Goal: Transaction & Acquisition: Book appointment/travel/reservation

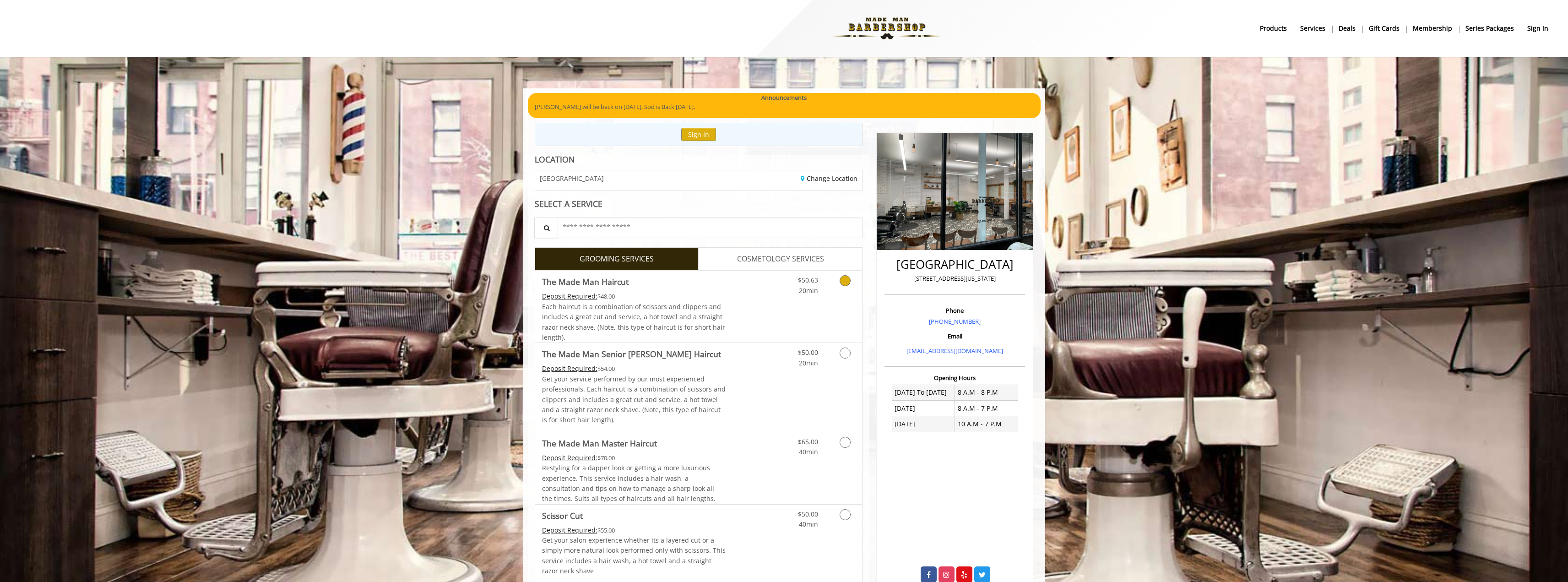
click at [730, 309] on link "Discounted Price" at bounding box center [752, 307] width 54 height 72
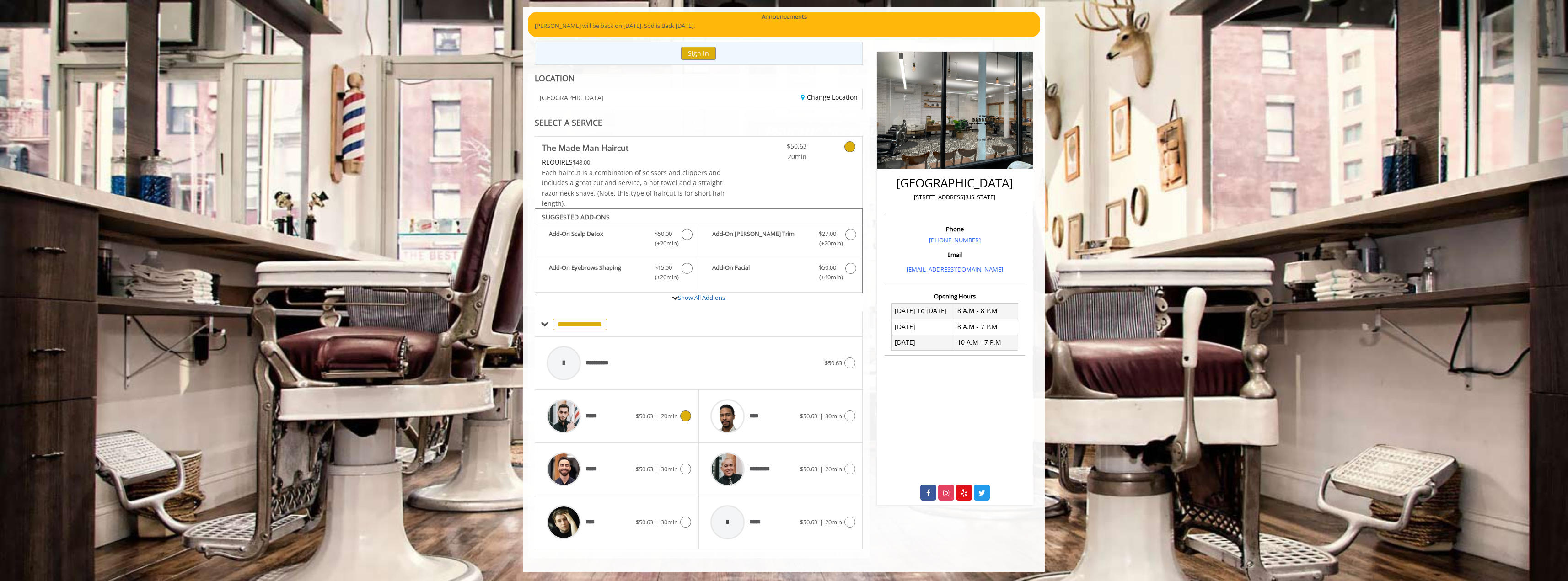
click at [634, 404] on div "***** $50.63 | 20min" at bounding box center [616, 416] width 149 height 43
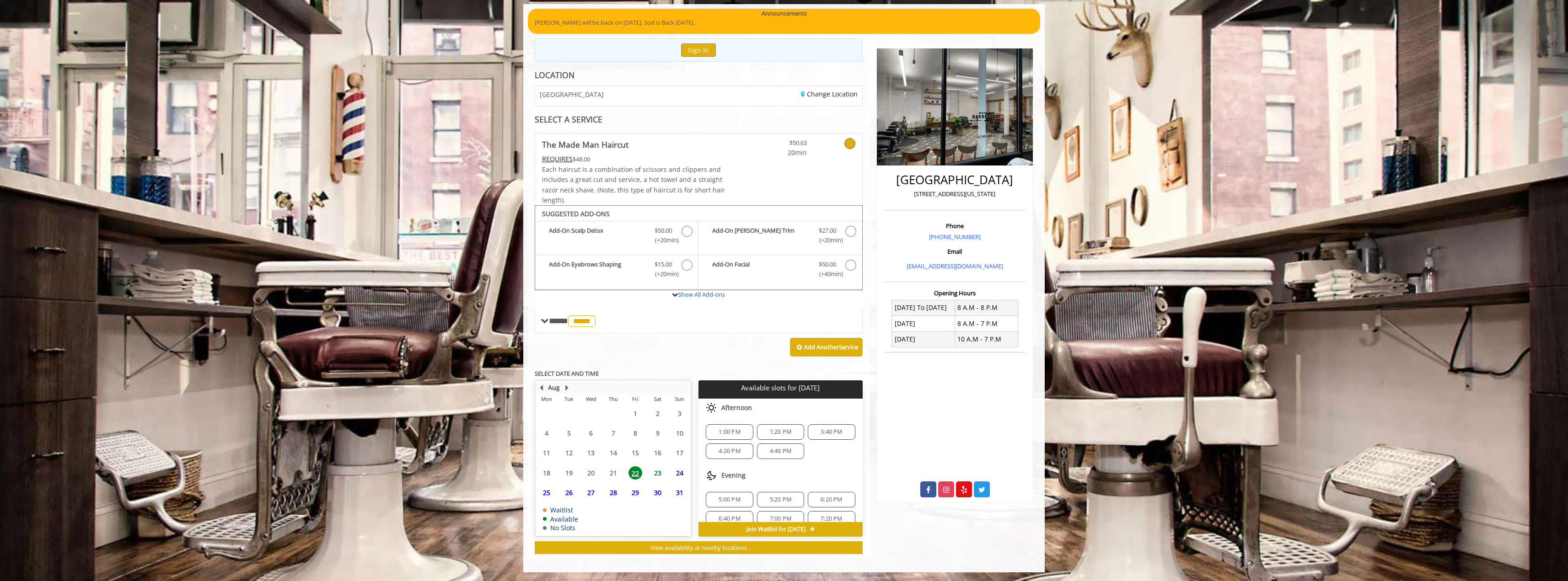
scroll to position [85, 0]
click at [659, 475] on span "23" at bounding box center [657, 473] width 14 height 13
click at [785, 439] on span "2:40 PM" at bounding box center [780, 439] width 21 height 7
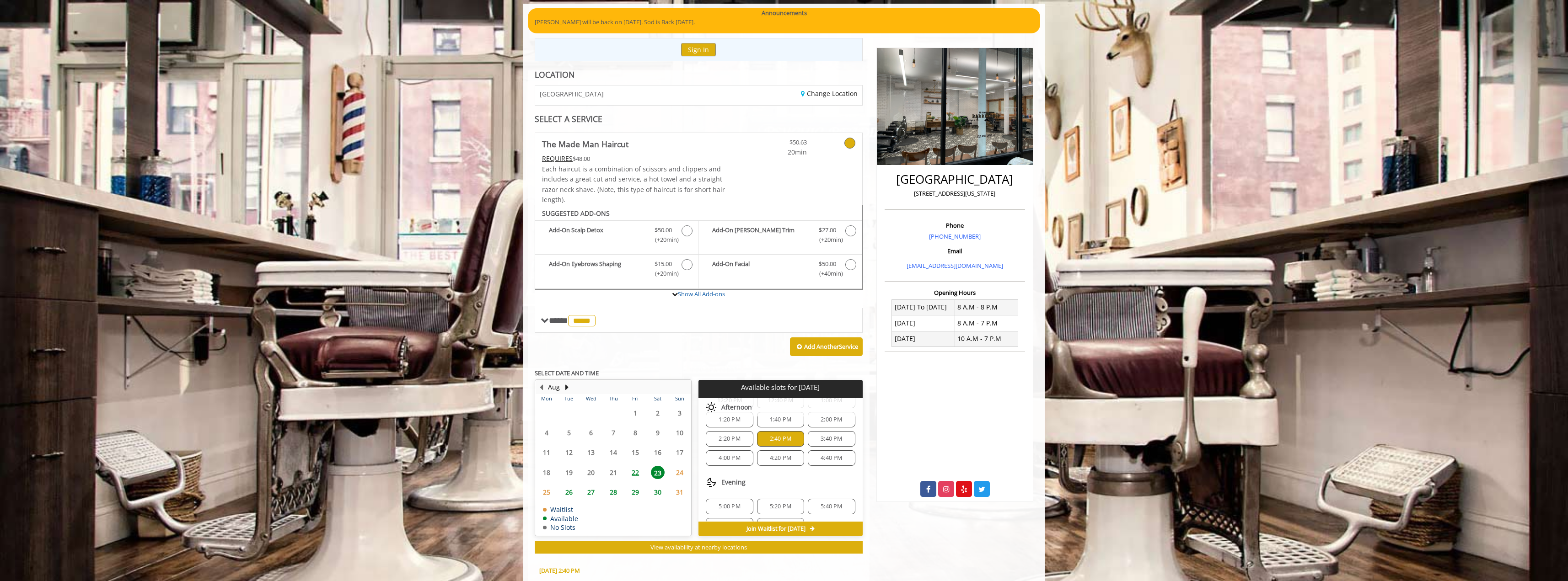
scroll to position [250, 0]
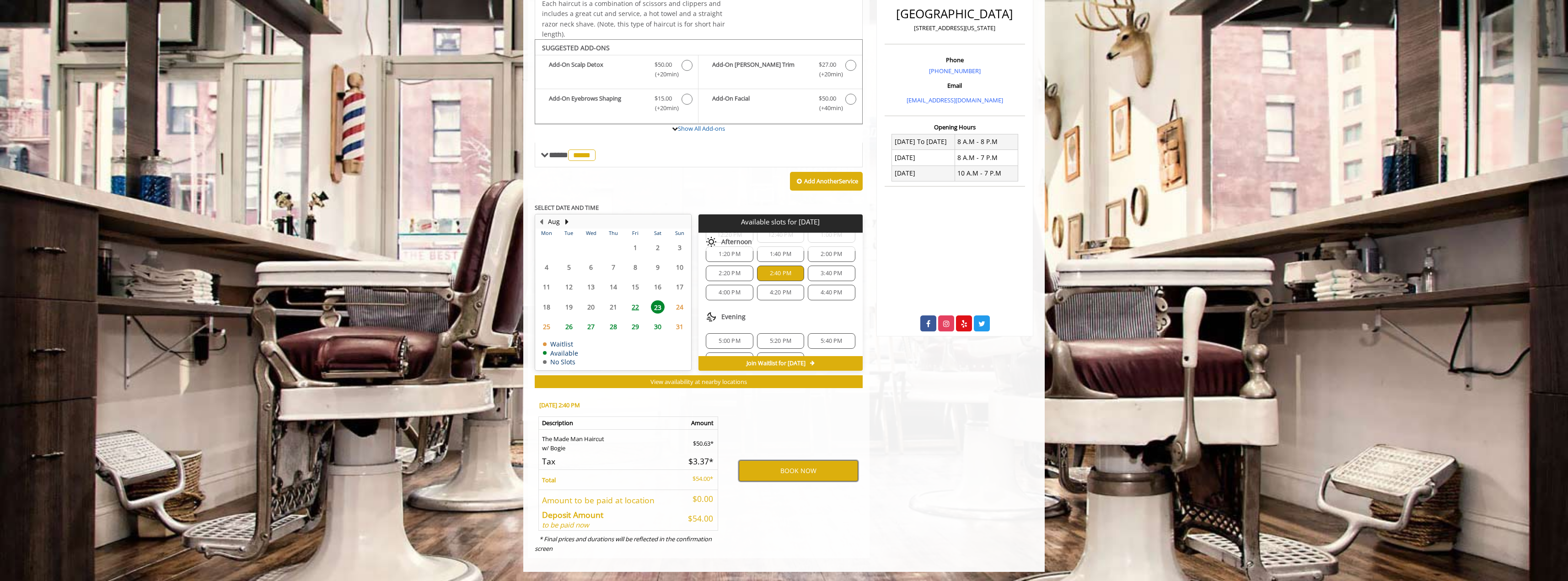
click at [786, 471] on button "BOOK NOW" at bounding box center [799, 471] width 119 height 21
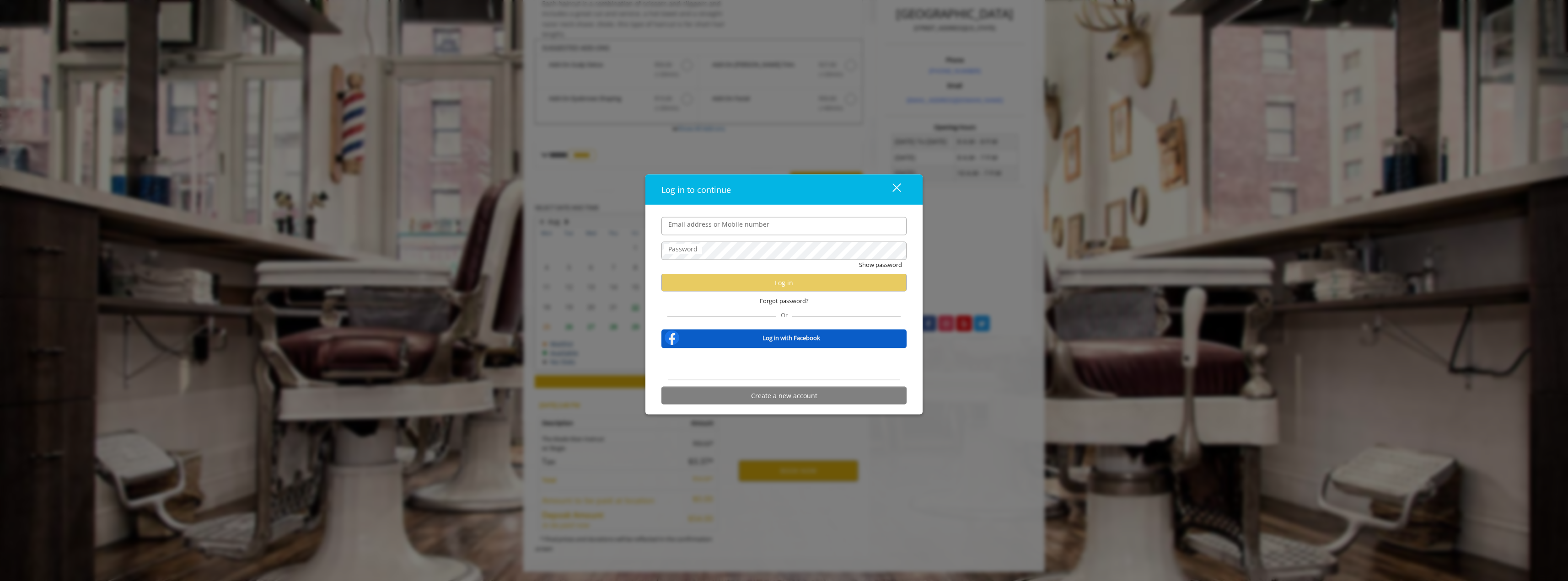
type input "**********"
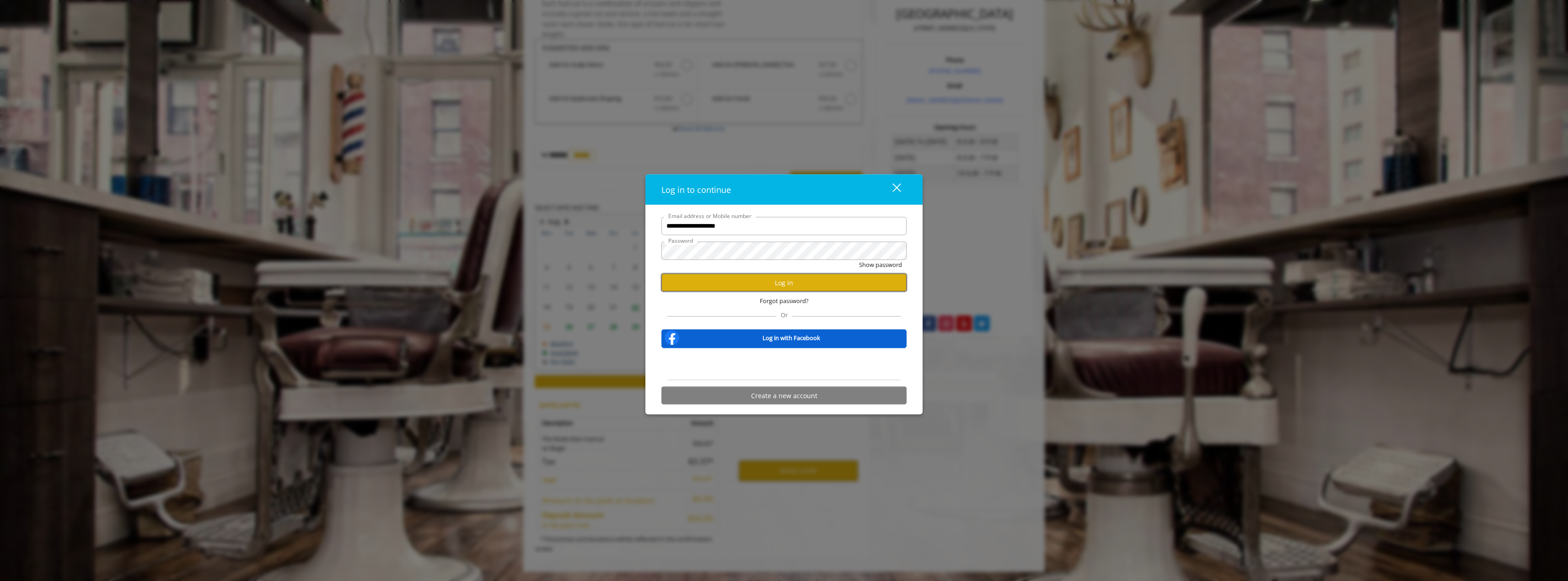
click at [763, 281] on button "Log in" at bounding box center [784, 282] width 245 height 18
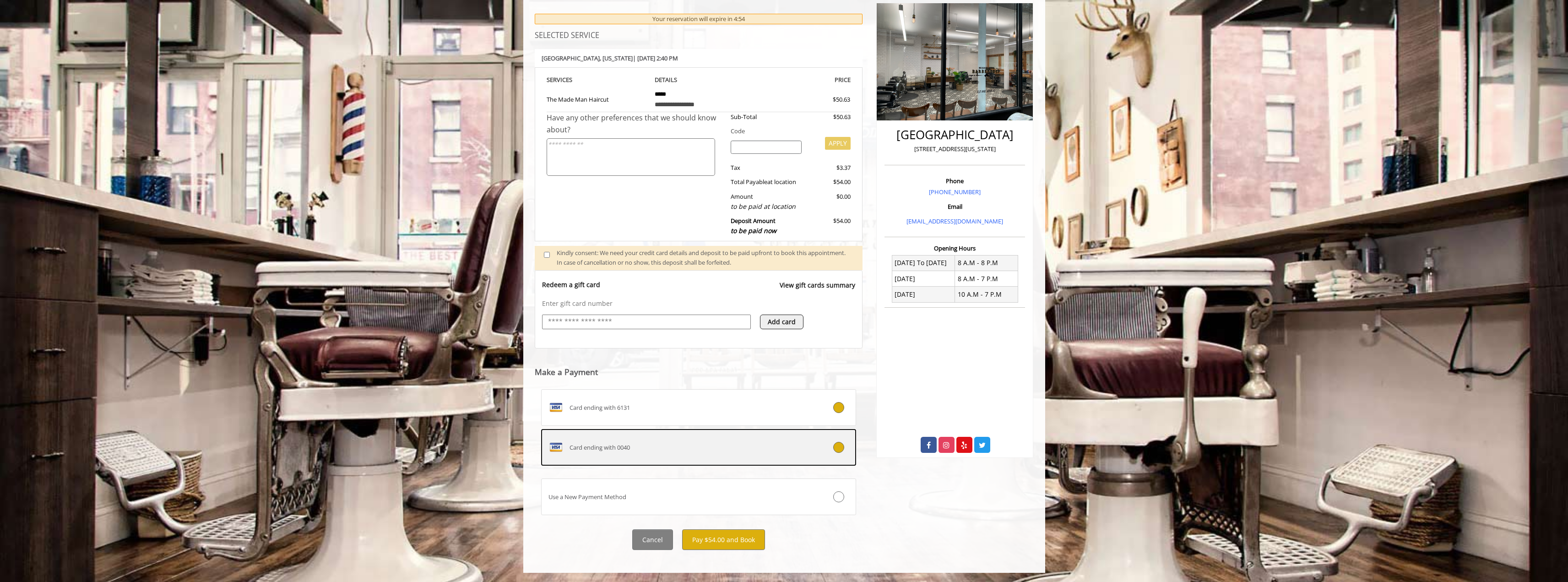
click at [703, 451] on div "Card ending with 0040" at bounding box center [673, 447] width 262 height 15
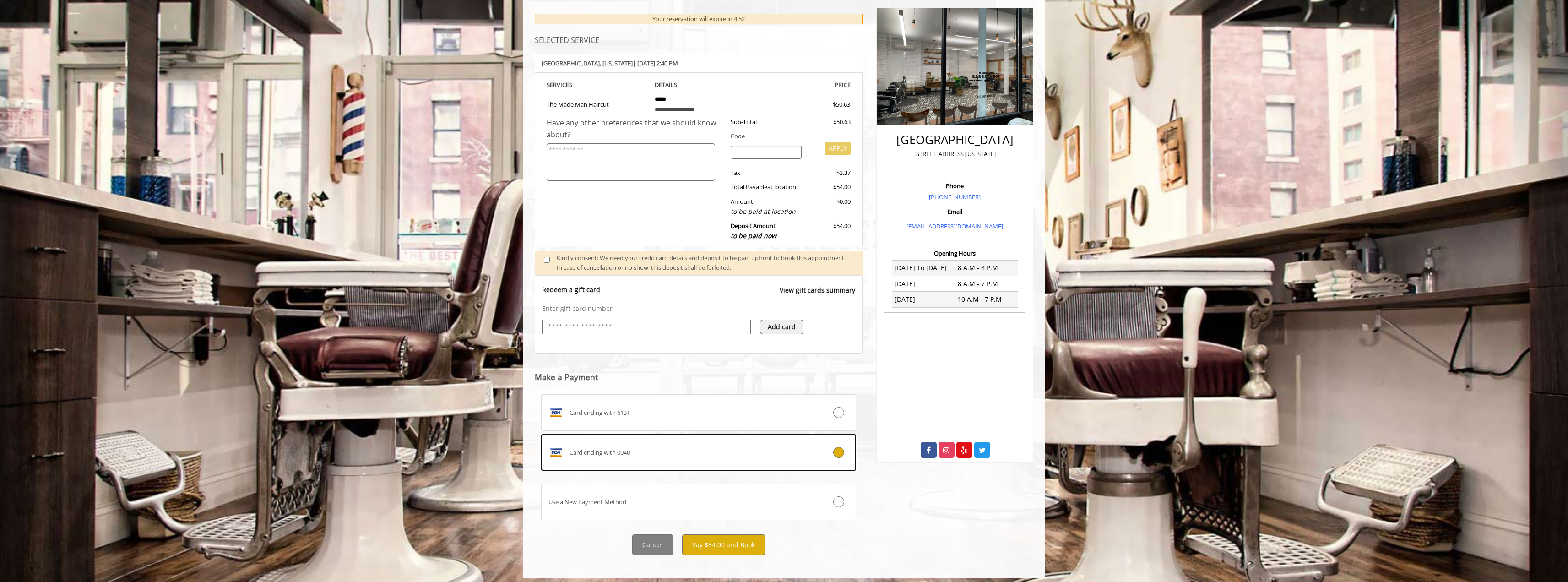
scroll to position [130, 0]
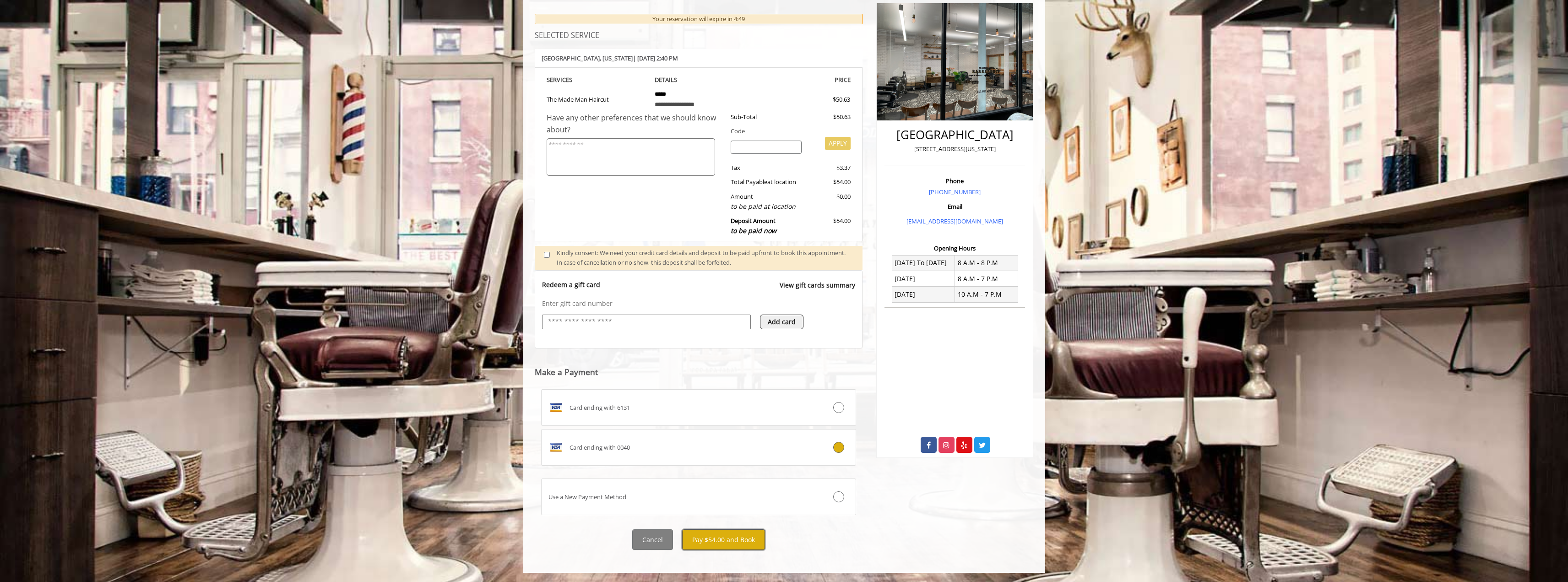
click at [724, 541] on button "Pay $54.00 and Book" at bounding box center [724, 540] width 83 height 21
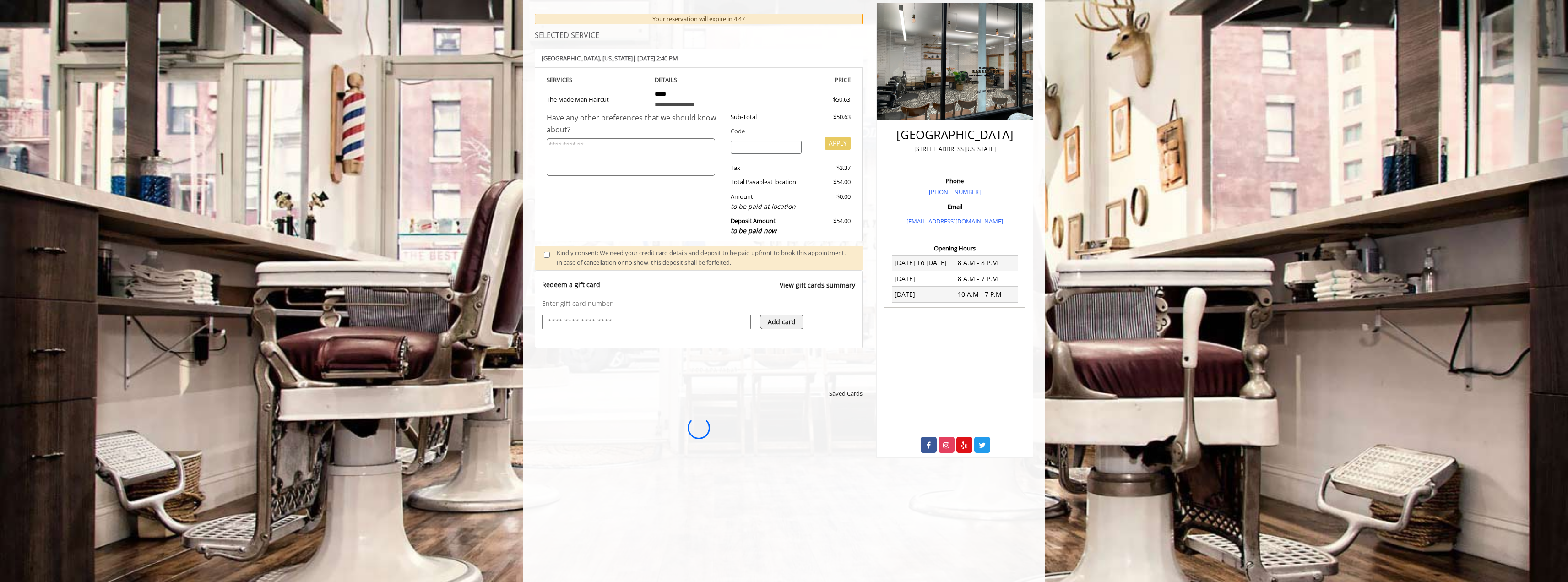
scroll to position [0, 0]
